Goal: Task Accomplishment & Management: Manage account settings

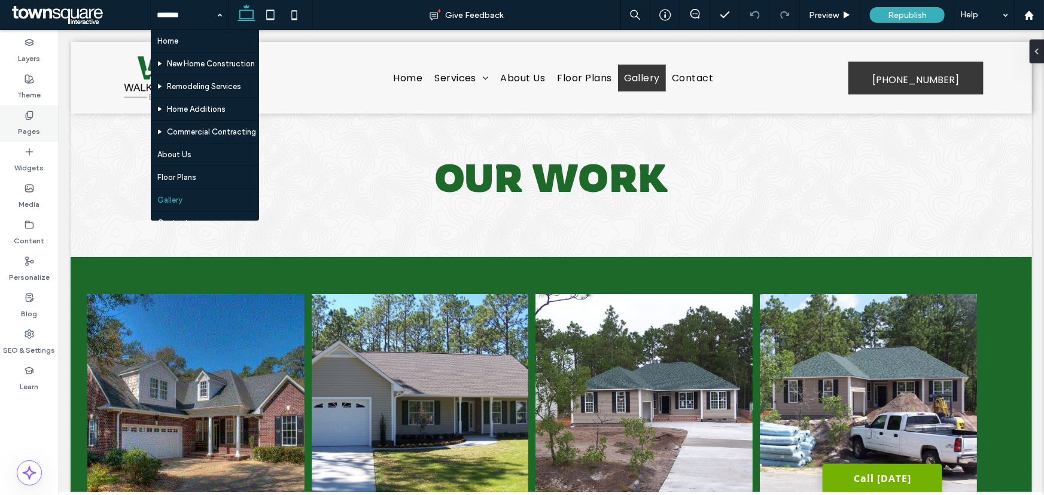
click at [24, 125] on label "Pages" at bounding box center [30, 128] width 22 height 17
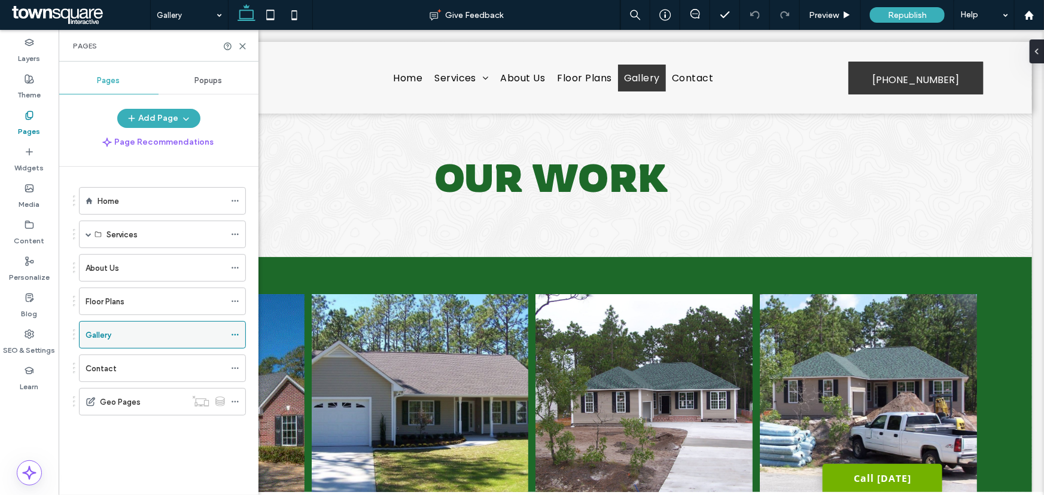
click at [233, 331] on icon at bounding box center [235, 335] width 8 height 8
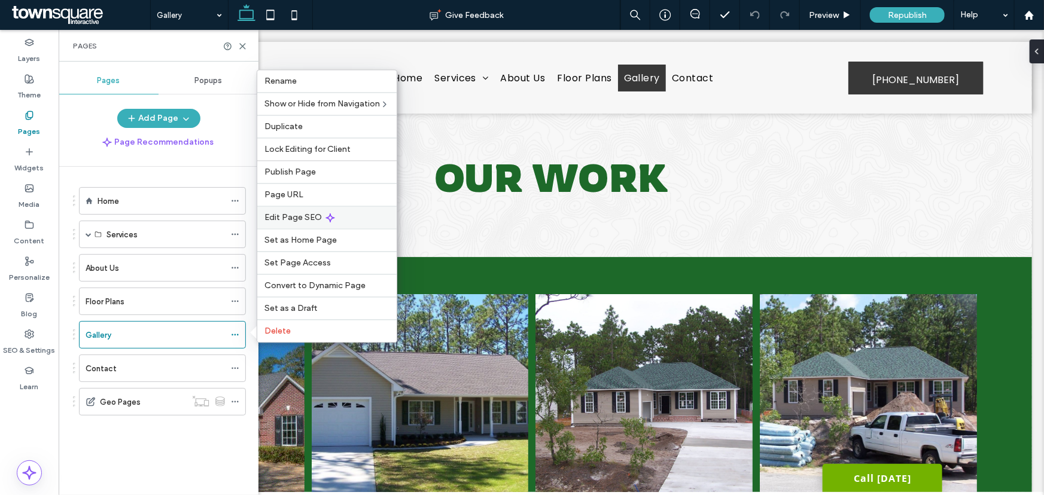
click at [284, 217] on span "Edit Page SEO" at bounding box center [292, 217] width 57 height 10
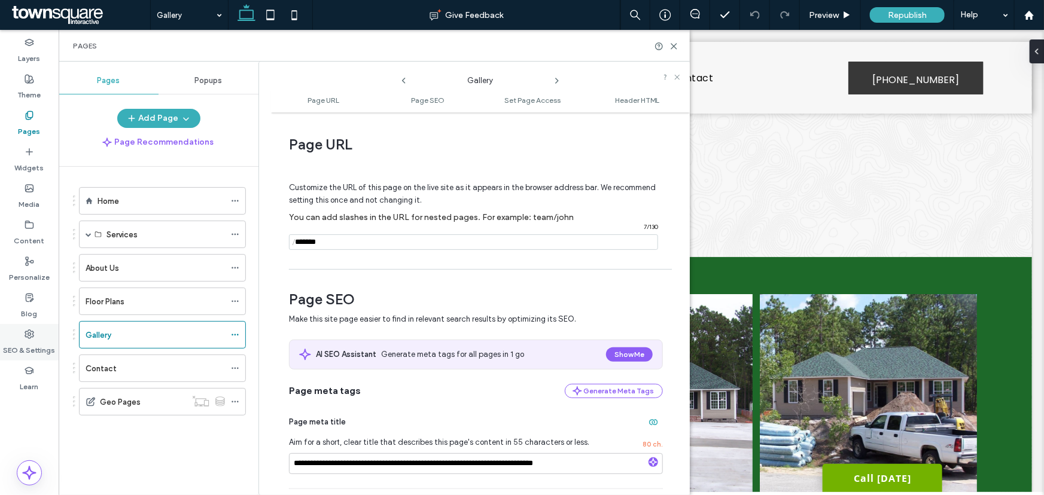
click at [33, 334] on icon at bounding box center [30, 335] width 10 height 10
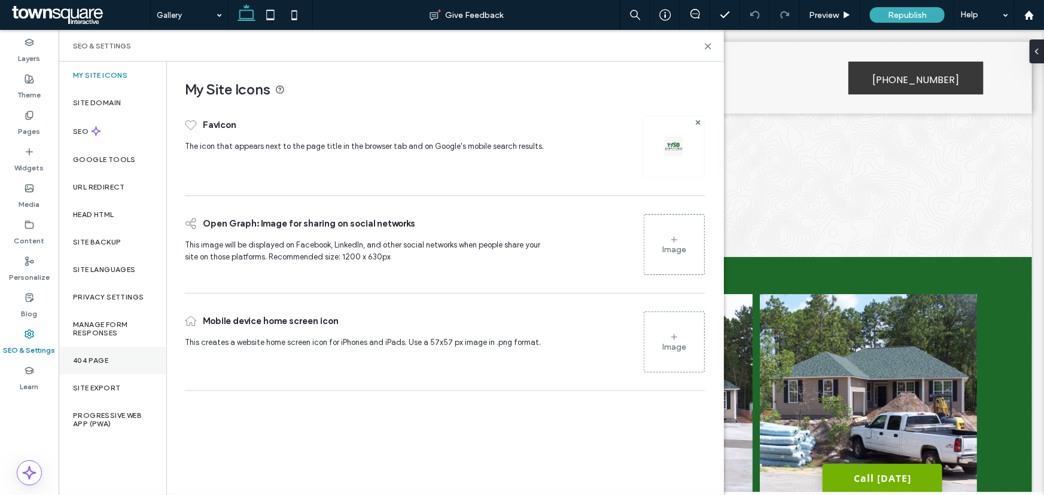
click at [93, 360] on label "404 Page" at bounding box center [90, 361] width 35 height 8
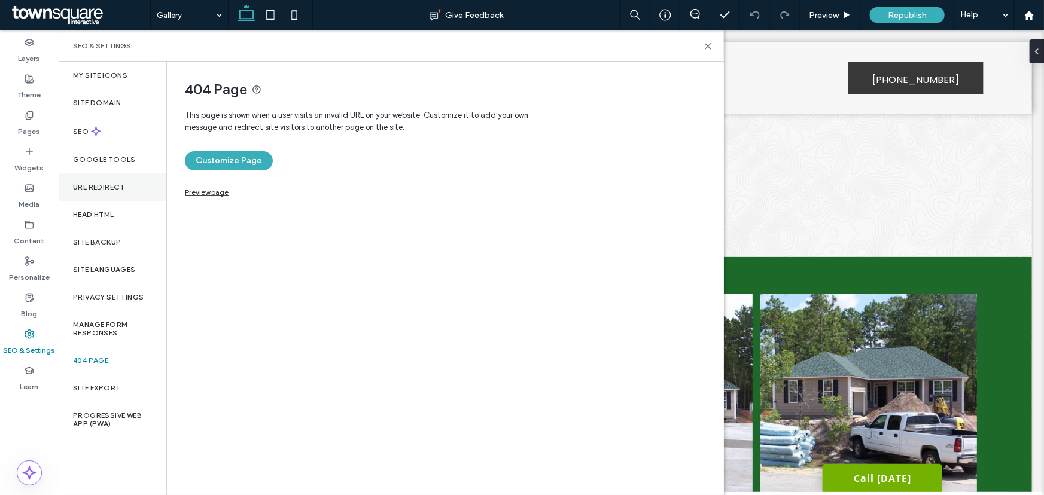
click at [101, 185] on label "URL Redirect" at bounding box center [99, 187] width 52 height 8
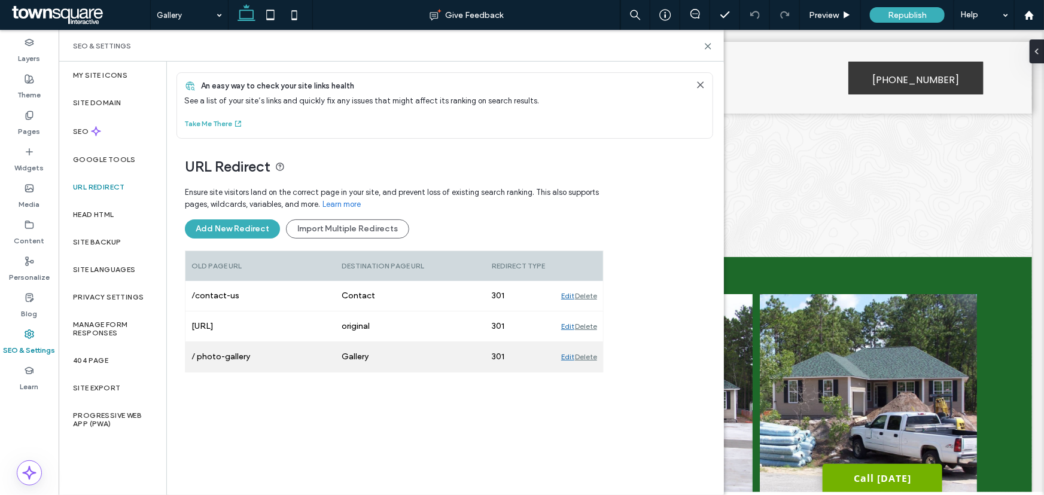
click at [566, 358] on div "Edit" at bounding box center [567, 357] width 13 height 30
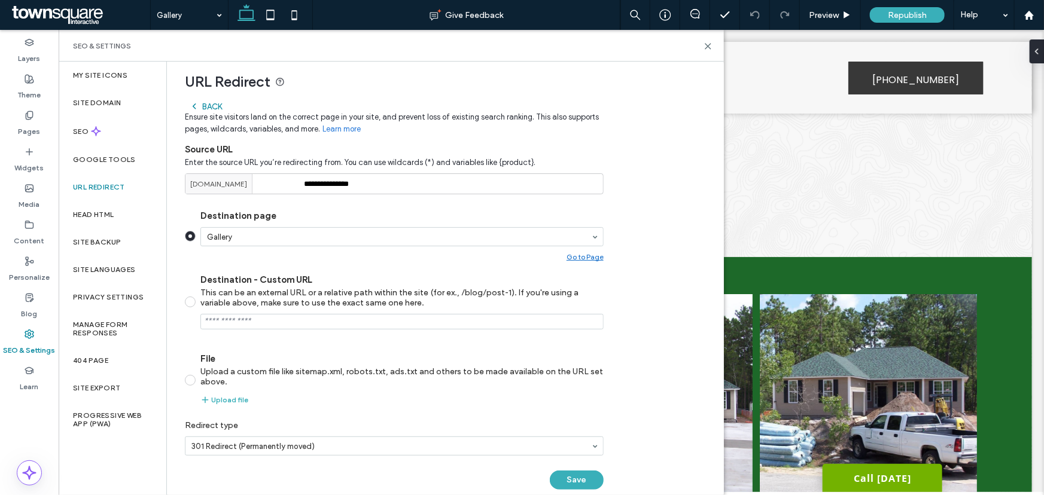
scroll to position [103, 0]
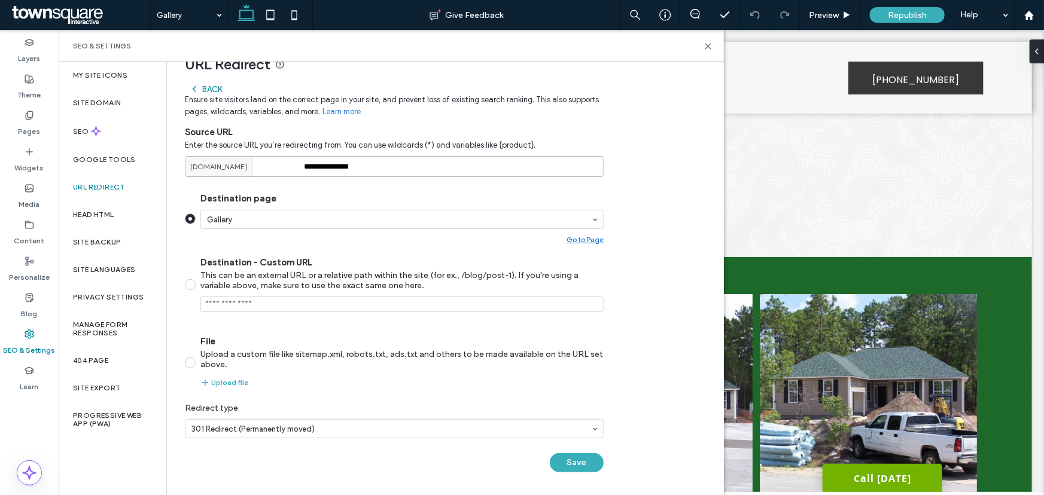
click at [309, 165] on input "**********" at bounding box center [394, 166] width 419 height 21
type input "**********"
click at [563, 455] on button "Save" at bounding box center [577, 462] width 54 height 19
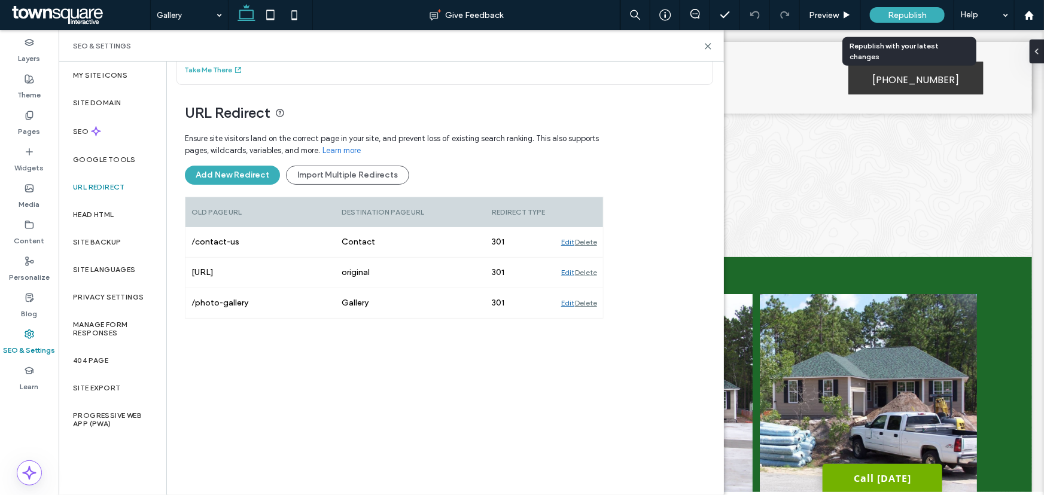
click at [898, 17] on span "Republish" at bounding box center [907, 15] width 39 height 10
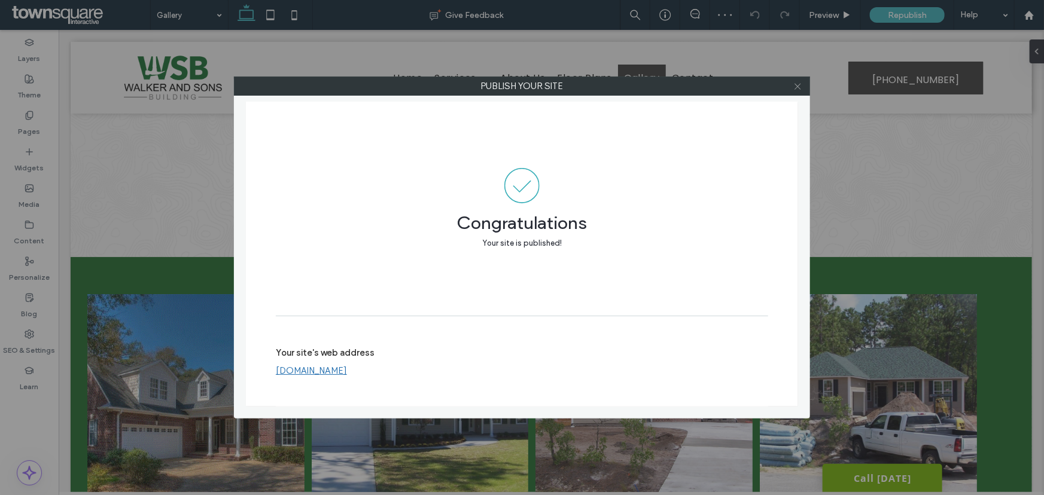
click at [800, 86] on icon at bounding box center [797, 86] width 9 height 9
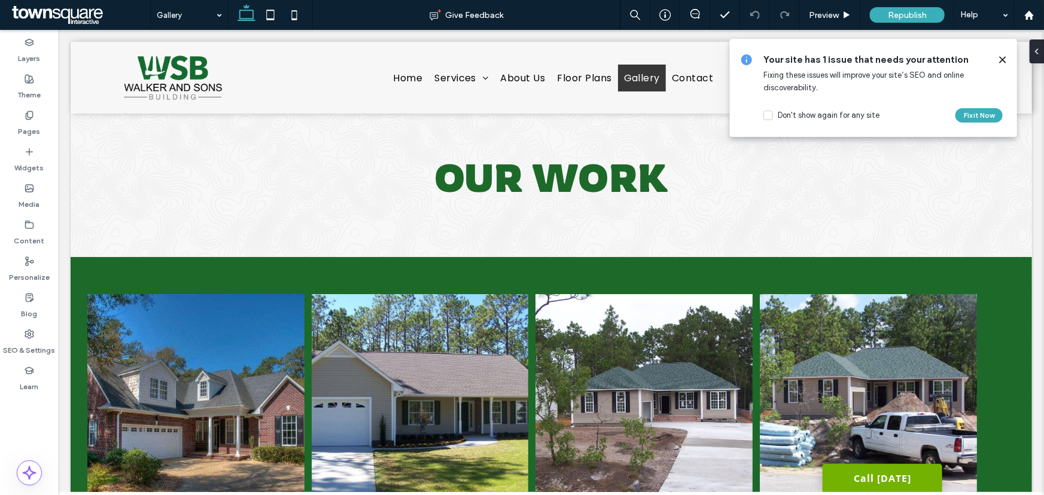
click at [83, 12] on span at bounding box center [79, 15] width 141 height 24
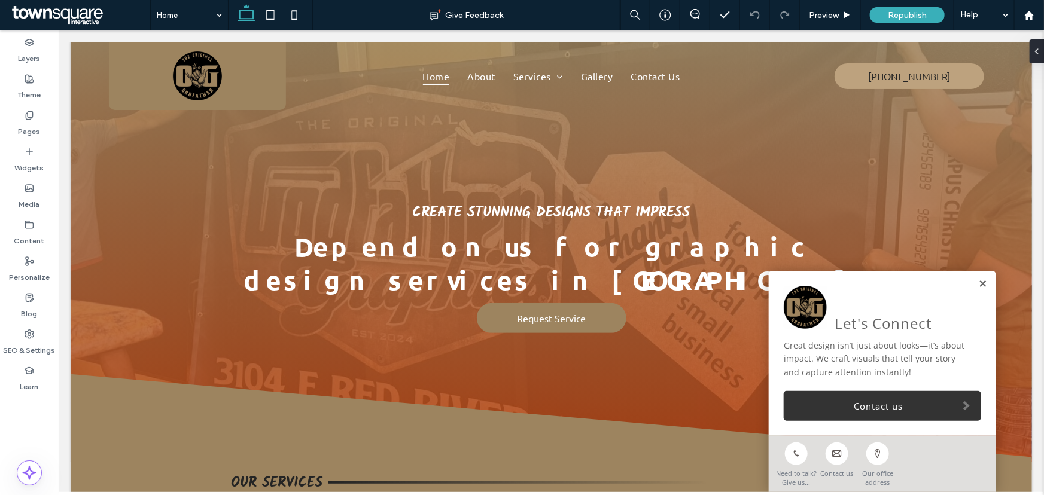
click at [977, 283] on link at bounding box center [981, 284] width 9 height 10
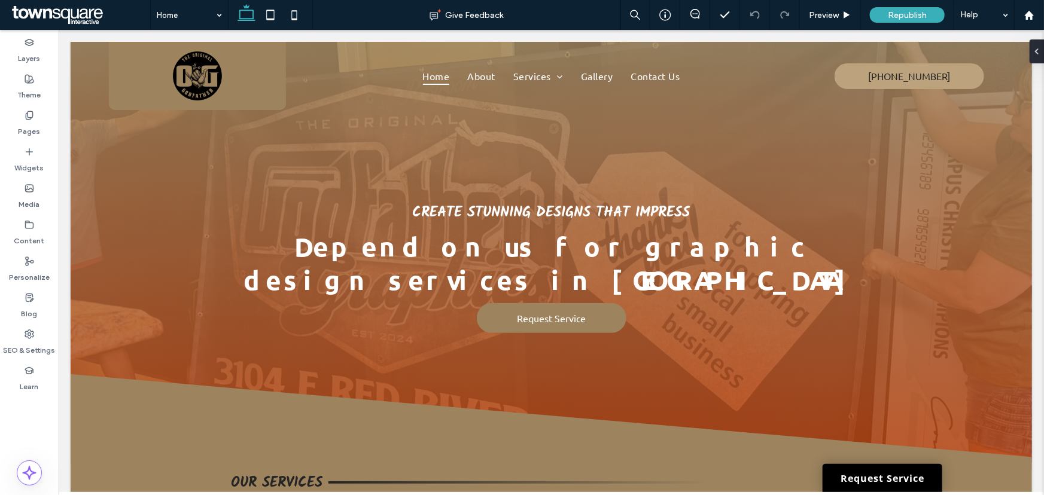
click at [75, 10] on span at bounding box center [79, 15] width 141 height 24
